Goal: Task Accomplishment & Management: Manage account settings

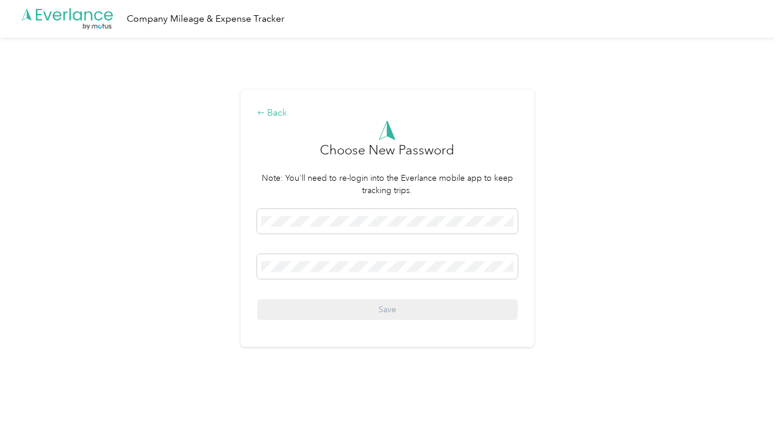
click at [265, 110] on icon at bounding box center [261, 113] width 8 height 8
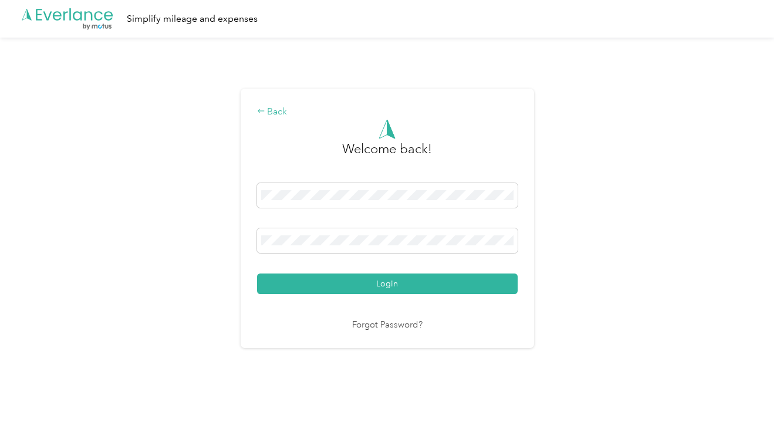
click at [264, 112] on icon at bounding box center [261, 111] width 6 height 4
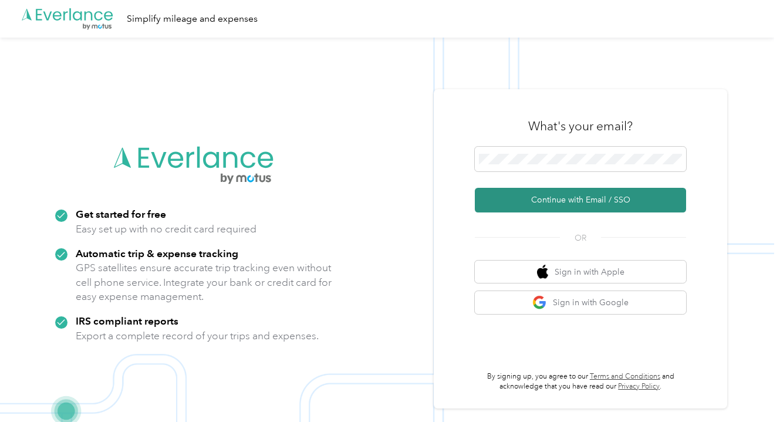
click at [571, 196] on button "Continue with Email / SSO" at bounding box center [580, 200] width 211 height 25
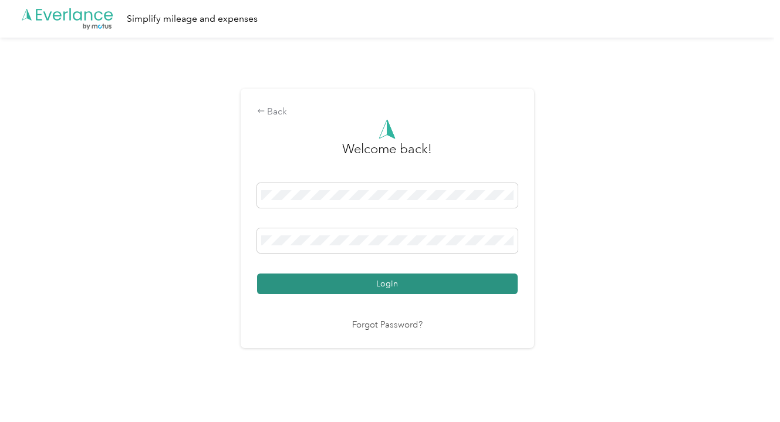
click at [299, 281] on button "Login" at bounding box center [387, 284] width 261 height 21
